Goal: Check status

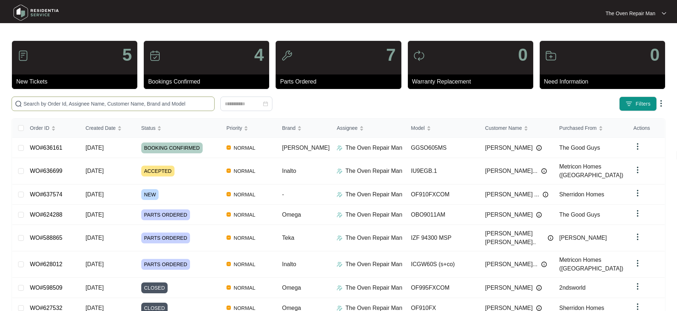
click at [125, 104] on input "text" at bounding box center [117, 104] width 188 height 8
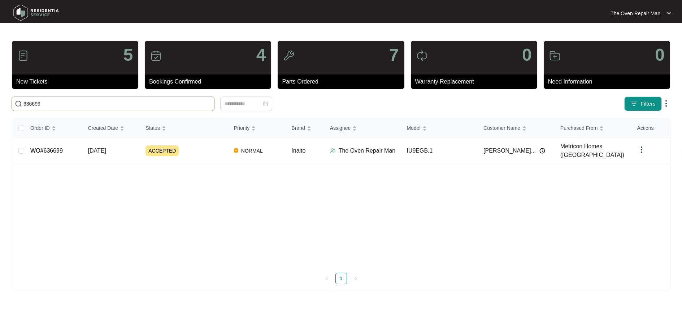
type input "636699"
click at [189, 153] on td "ACCEPTED" at bounding box center [184, 151] width 88 height 26
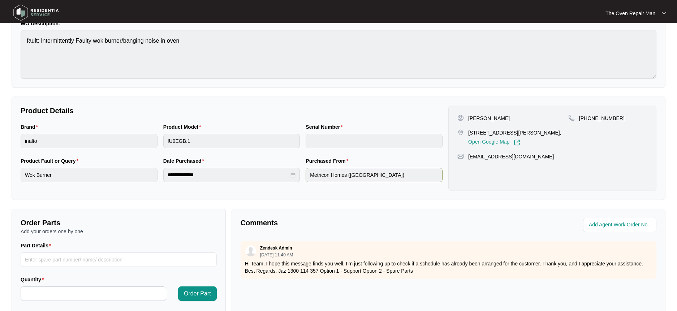
scroll to position [110, 0]
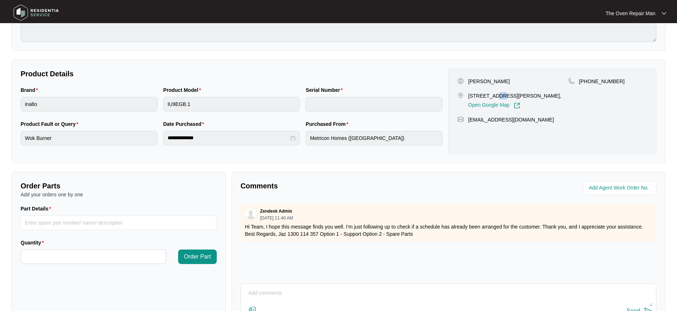
drag, startPoint x: 492, startPoint y: 95, endPoint x: 501, endPoint y: 96, distance: 9.1
click at [501, 96] on p "[STREET_ADDRESS][PERSON_NAME]," at bounding box center [514, 95] width 93 height 7
click at [491, 95] on p "[STREET_ADDRESS][PERSON_NAME]," at bounding box center [514, 95] width 93 height 7
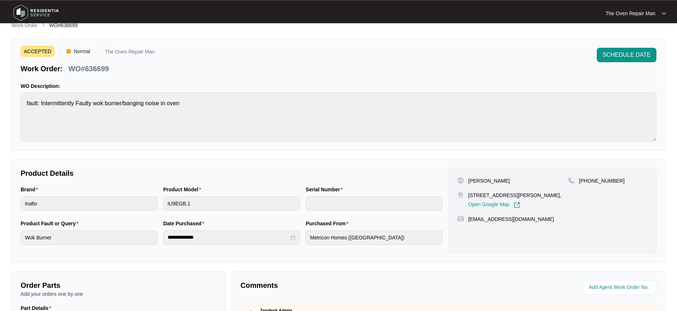
scroll to position [0, 0]
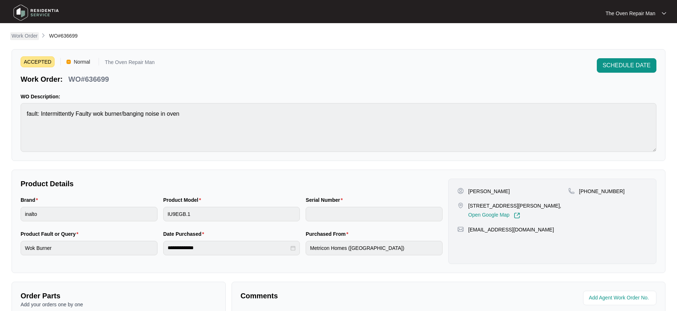
click at [17, 39] on p "Work Order" at bounding box center [25, 35] width 26 height 7
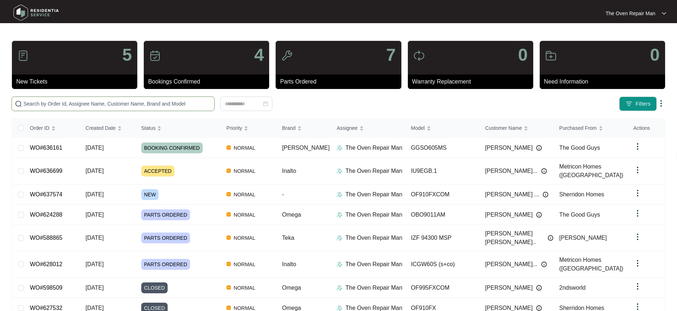
click at [168, 102] on input "text" at bounding box center [117, 104] width 188 height 8
paste input "624288"
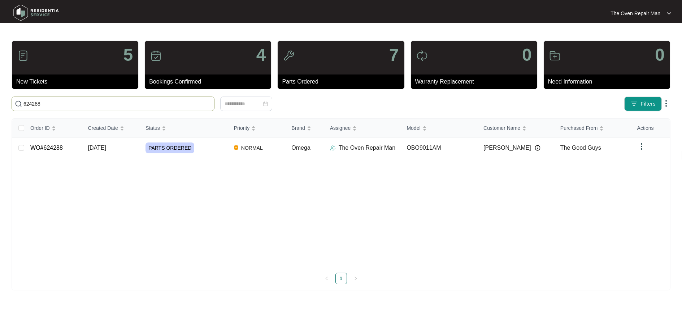
type input "624288"
click at [231, 148] on td "NORMAL" at bounding box center [257, 148] width 58 height 20
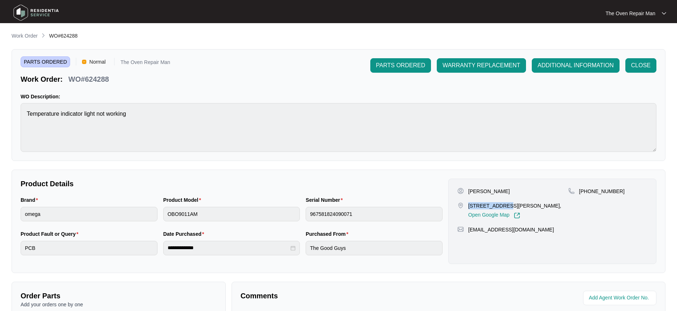
drag, startPoint x: 469, startPoint y: 206, endPoint x: 498, endPoint y: 205, distance: 29.6
click at [498, 205] on p "[STREET_ADDRESS][PERSON_NAME]," at bounding box center [514, 205] width 93 height 7
copy p "[STREET_ADDRESS][PERSON_NAME]"
